Goal: Book appointment/travel/reservation

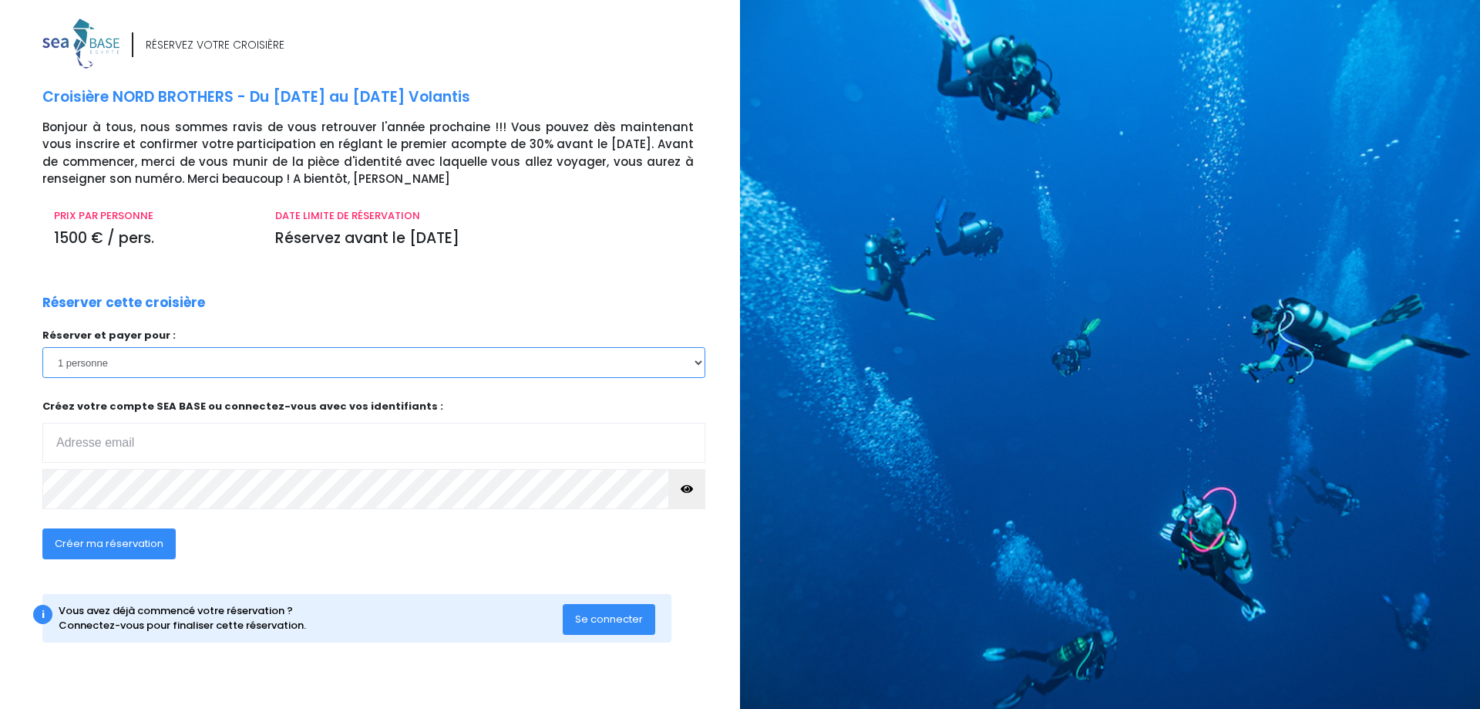
click at [42, 347] on select "1 personne 2 personnes 3 personnes 4 personnes 5 personnes 6 personnes 7 person…" at bounding box center [373, 362] width 663 height 31
select select "2"
click option "2 personnes" at bounding box center [0, 0] width 0 height 0
click at [140, 445] on input "email" at bounding box center [373, 443] width 663 height 40
type input "[EMAIL_ADDRESS][DOMAIN_NAME]"
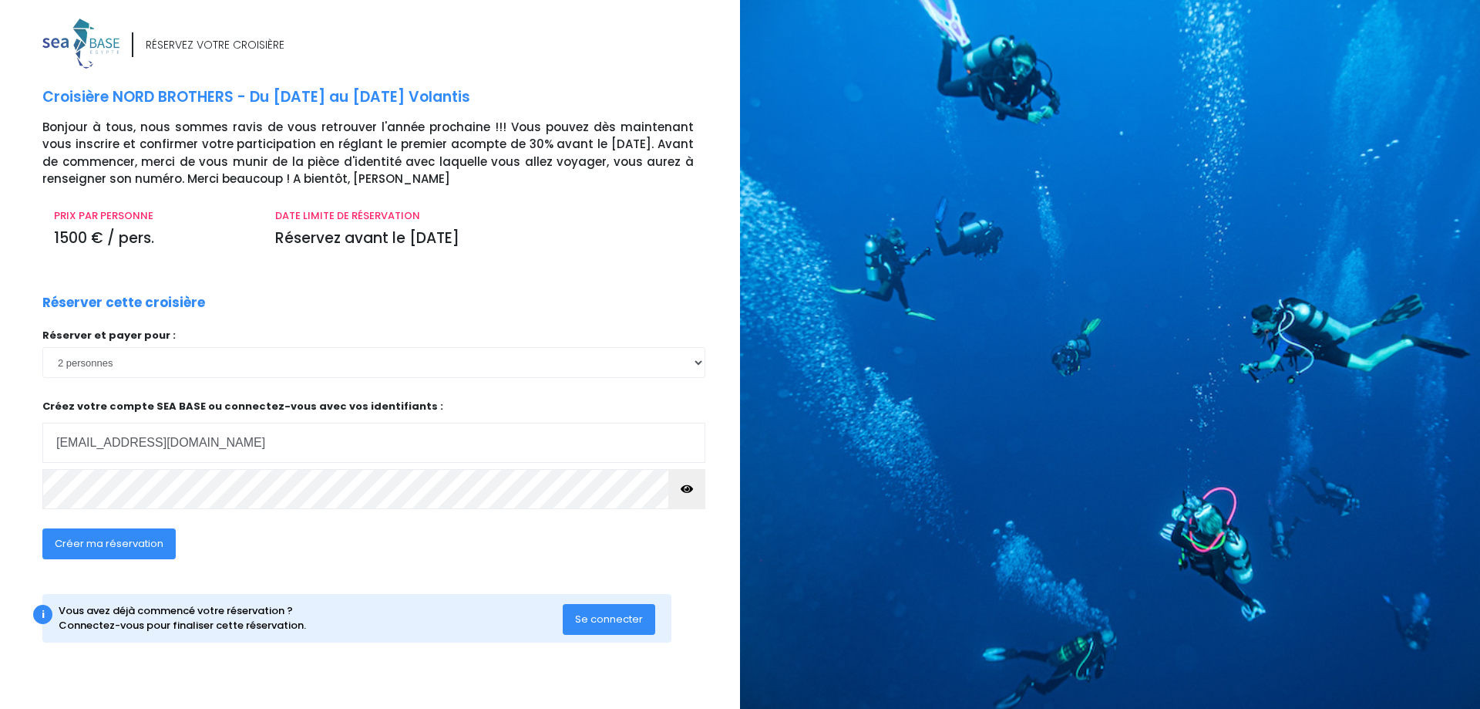
click at [123, 543] on span "Créer ma réservation" at bounding box center [109, 543] width 109 height 15
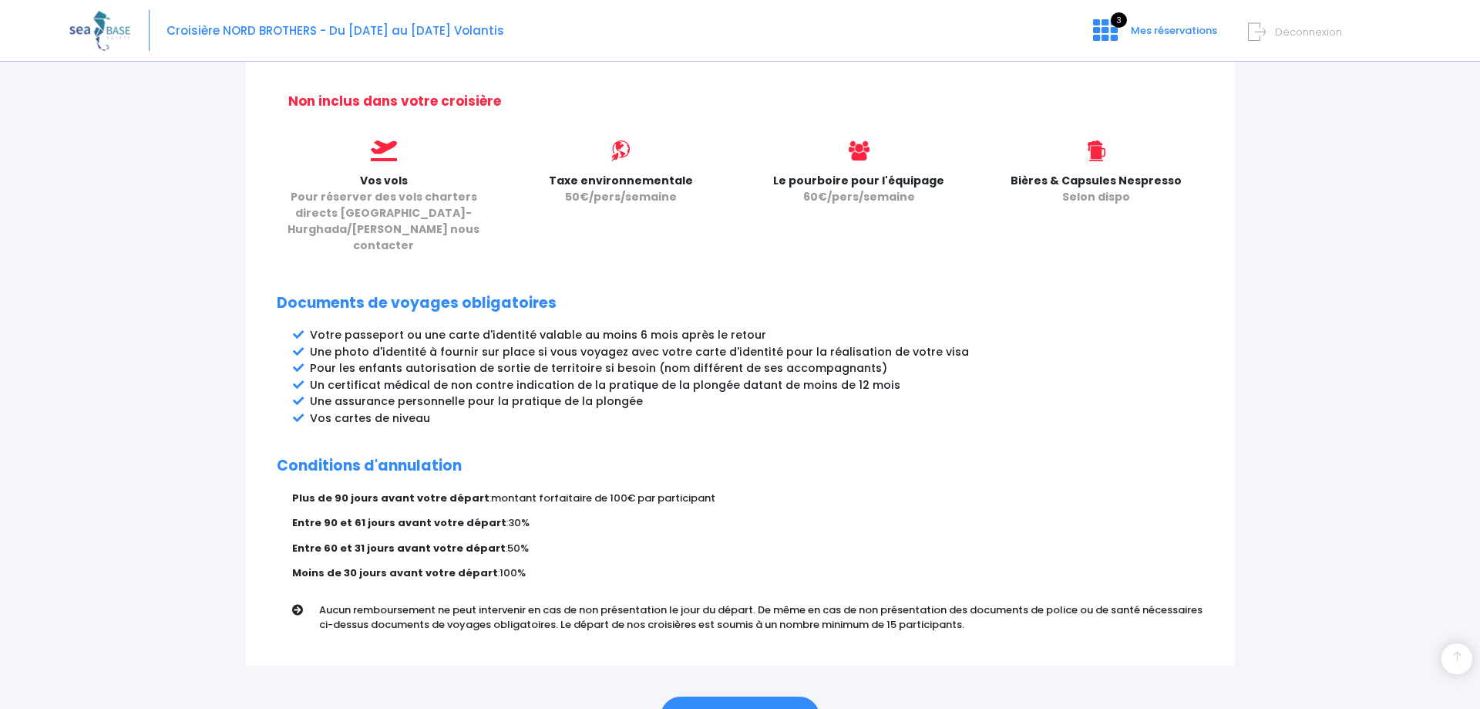
scroll to position [685, 0]
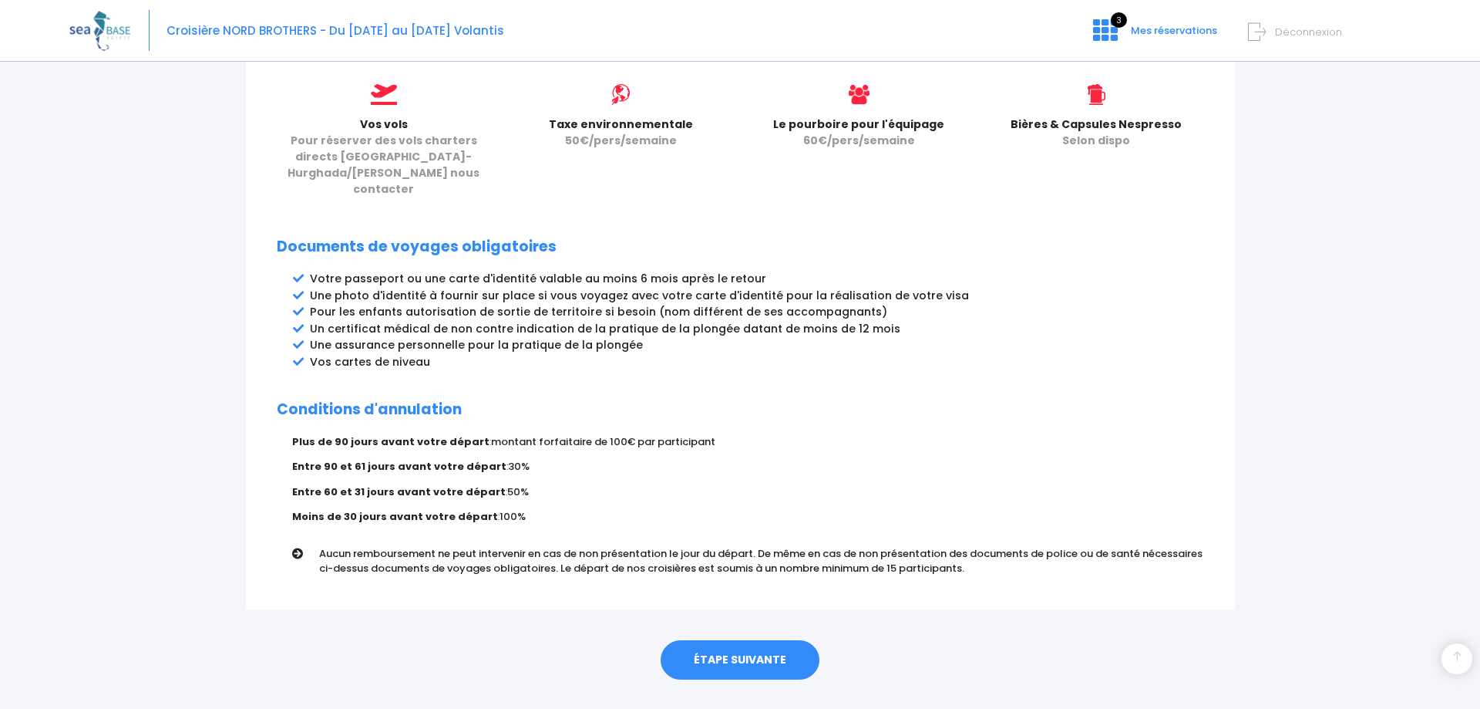
click at [749, 640] on link "ÉTAPE SUIVANTE" at bounding box center [740, 660] width 159 height 40
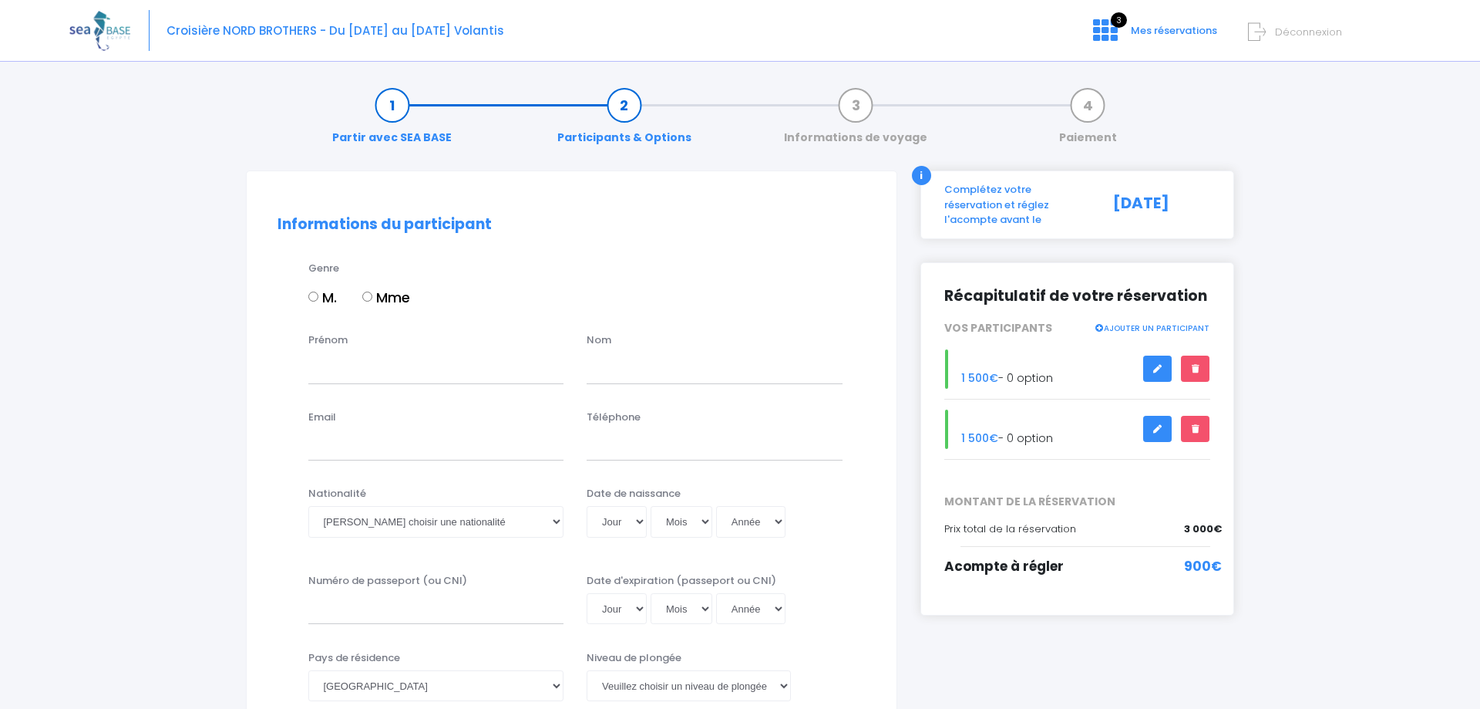
click at [312, 295] on input "M." at bounding box center [313, 296] width 10 height 10
radio input "true"
click at [343, 368] on input "Prénom" at bounding box center [436, 367] width 256 height 31
type input "[PERSON_NAME]"
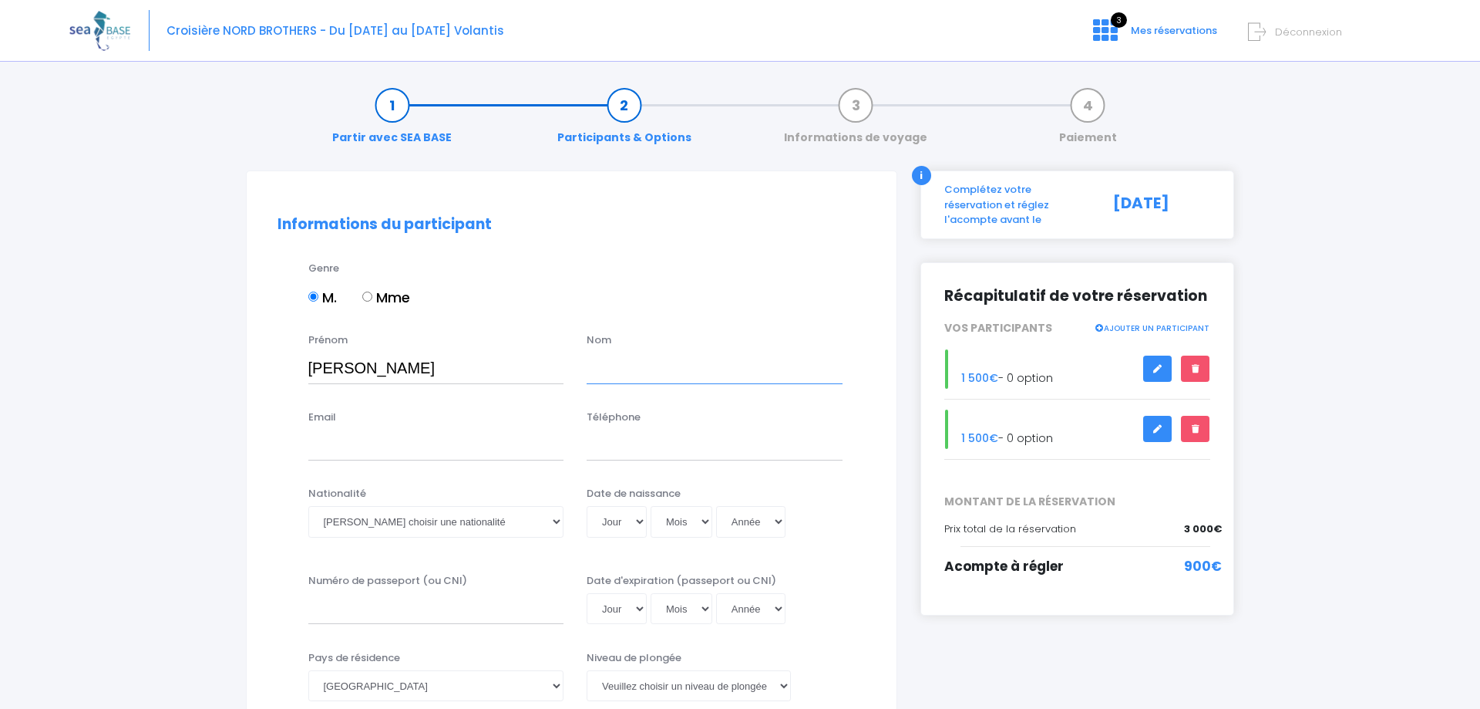
click at [601, 374] on input "text" at bounding box center [715, 367] width 256 height 31
click at [601, 373] on input "text" at bounding box center [715, 367] width 256 height 31
type input "LEGAY"
click at [338, 444] on input "Email" at bounding box center [436, 444] width 256 height 31
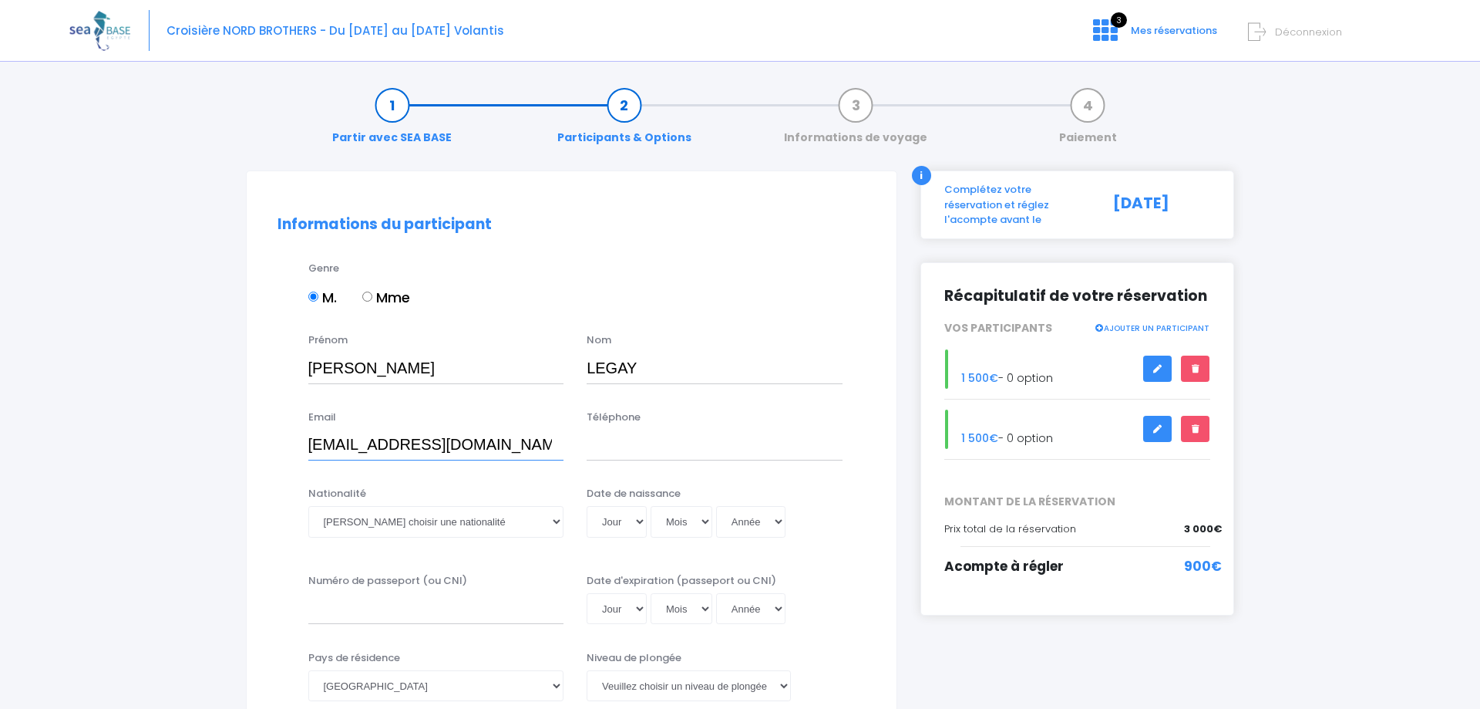
type input "[EMAIL_ADDRESS][DOMAIN_NAME]"
click at [598, 444] on input "Téléphone" at bounding box center [715, 444] width 256 height 31
type input "0616661068"
click at [308, 506] on select "Veuillez choisir une nationalité [DEMOGRAPHIC_DATA] Algerienne Allemande [GEOGR…" at bounding box center [436, 521] width 256 height 31
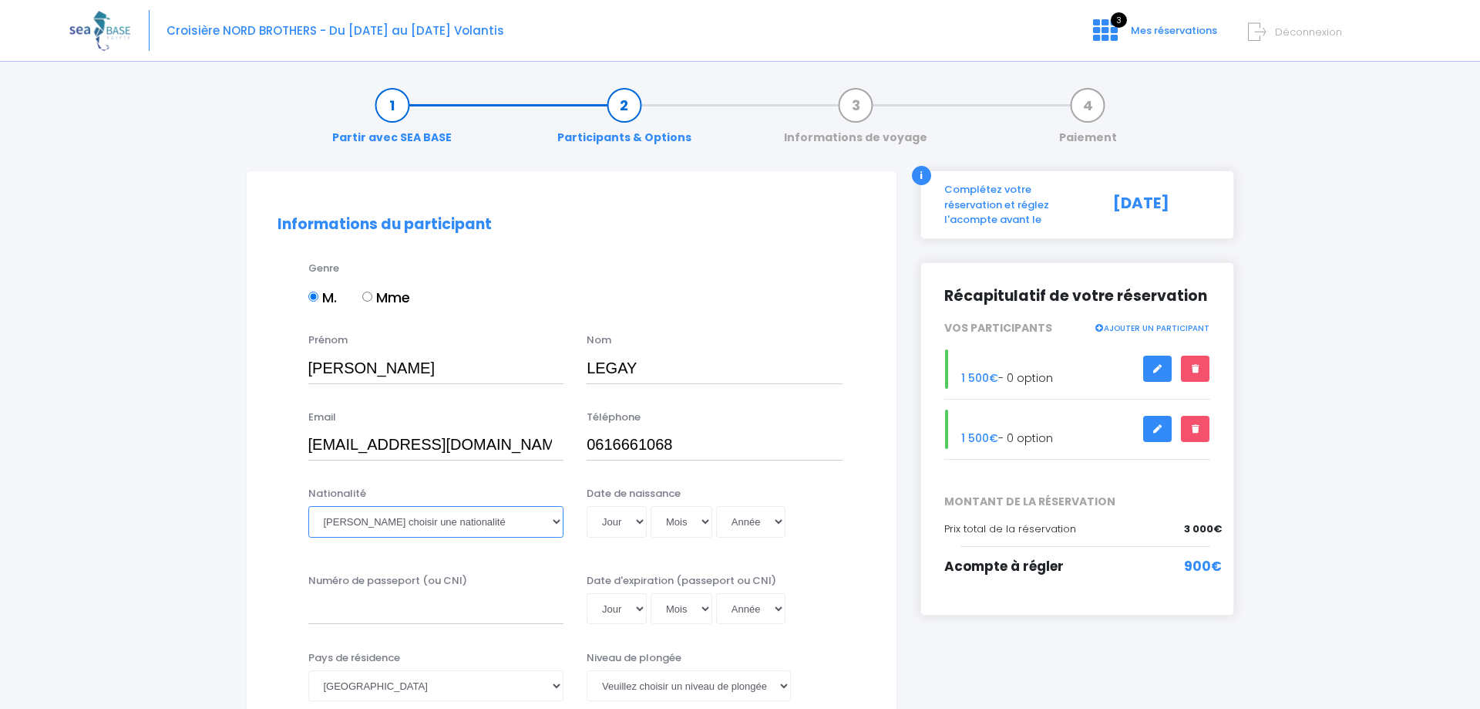
select select "Française"
click option "Française" at bounding box center [0, 0] width 0 height 0
click at [587, 506] on select "Jour 01 02 03 04 05 06 07 08 09 10 11 12 13 14 15 16 17 18 19 20 21 22 23 24 25…" at bounding box center [617, 521] width 60 height 31
select select "23"
click option "23" at bounding box center [0, 0] width 0 height 0
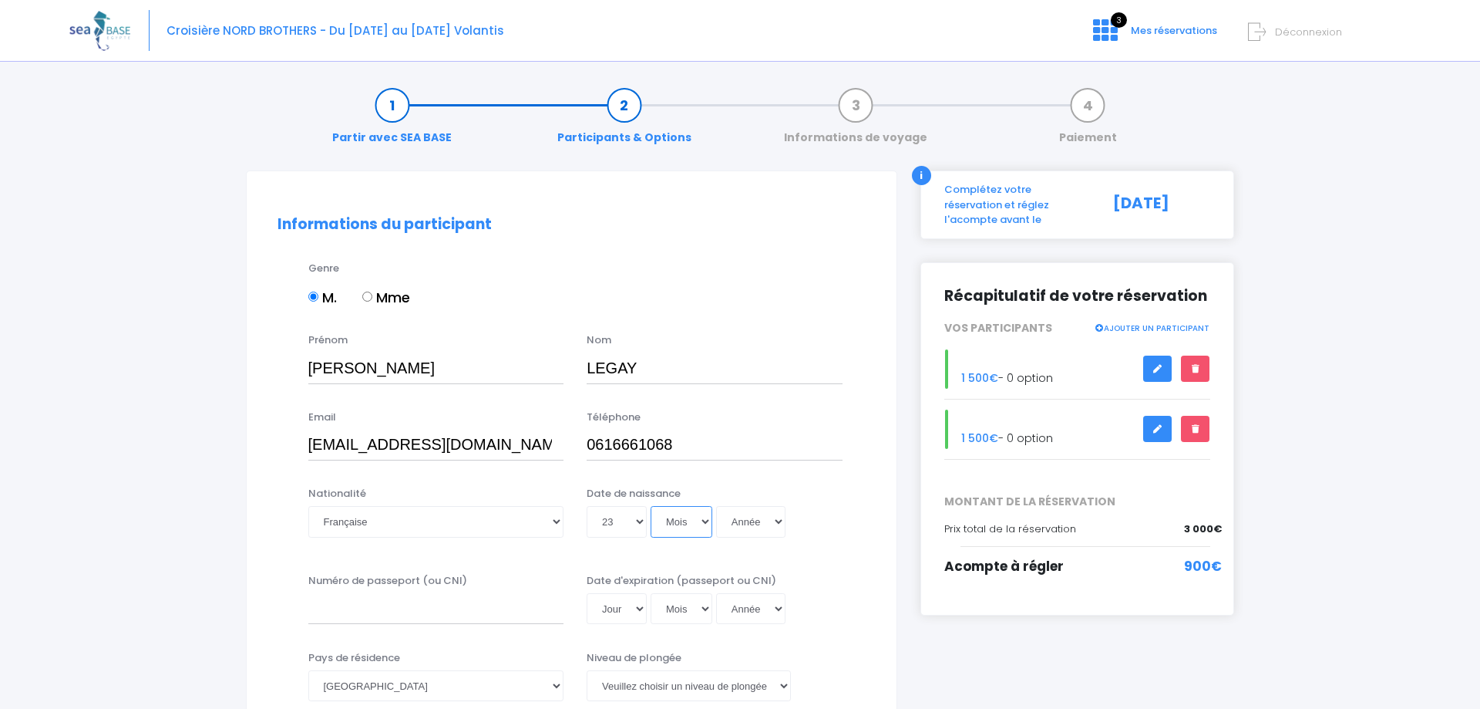
click at [651, 506] on select "Mois 01 02 03 04 05 06 07 08 09 10 11 12" at bounding box center [682, 521] width 62 height 31
select select "09"
click option "09" at bounding box center [0, 0] width 0 height 0
click at [716, 506] on select "Année 2045 2044 2043 2042 2041 2040 2039 2038 2037 2036 2035 2034 2033 2032 203…" at bounding box center [750, 521] width 69 height 31
select select "1967"
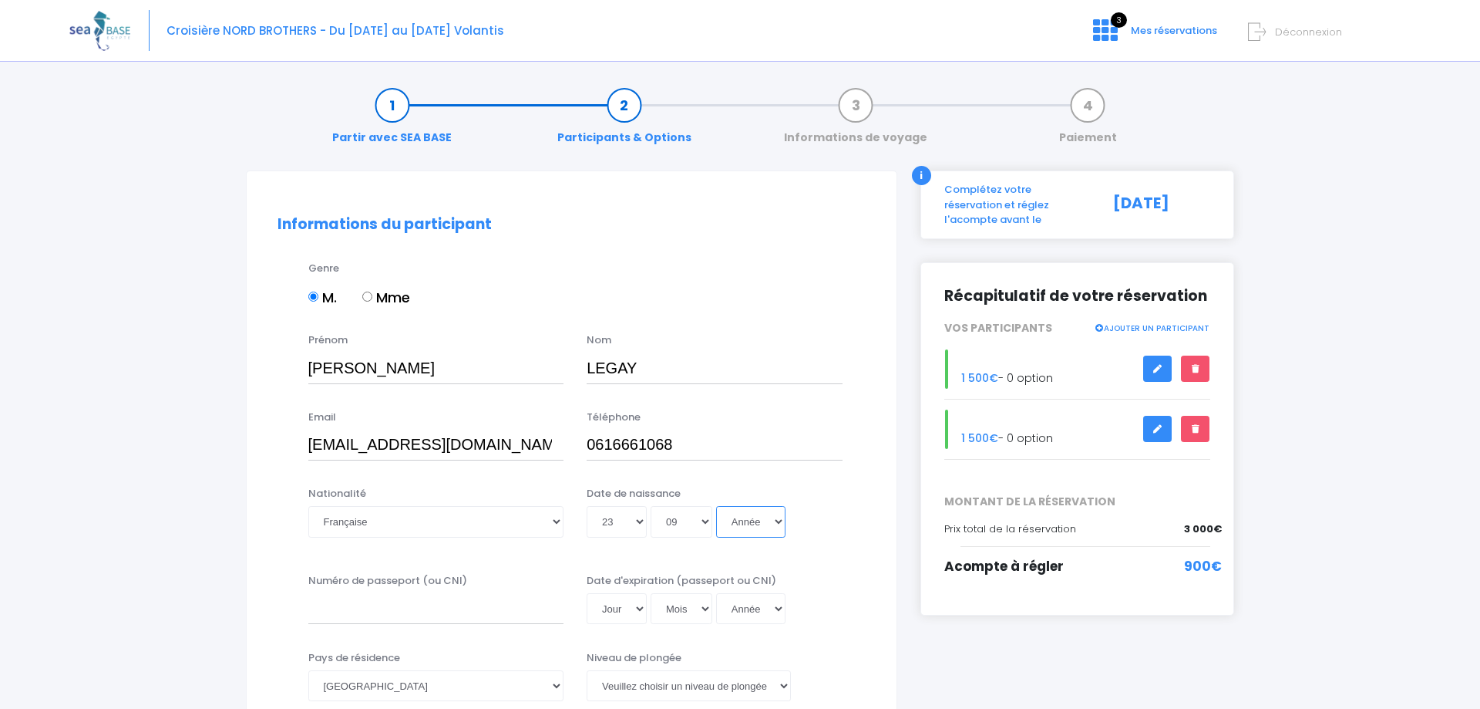
click option "1967" at bounding box center [0, 0] width 0 height 0
type input "[DATE]"
